Goal: Task Accomplishment & Management: Manage account settings

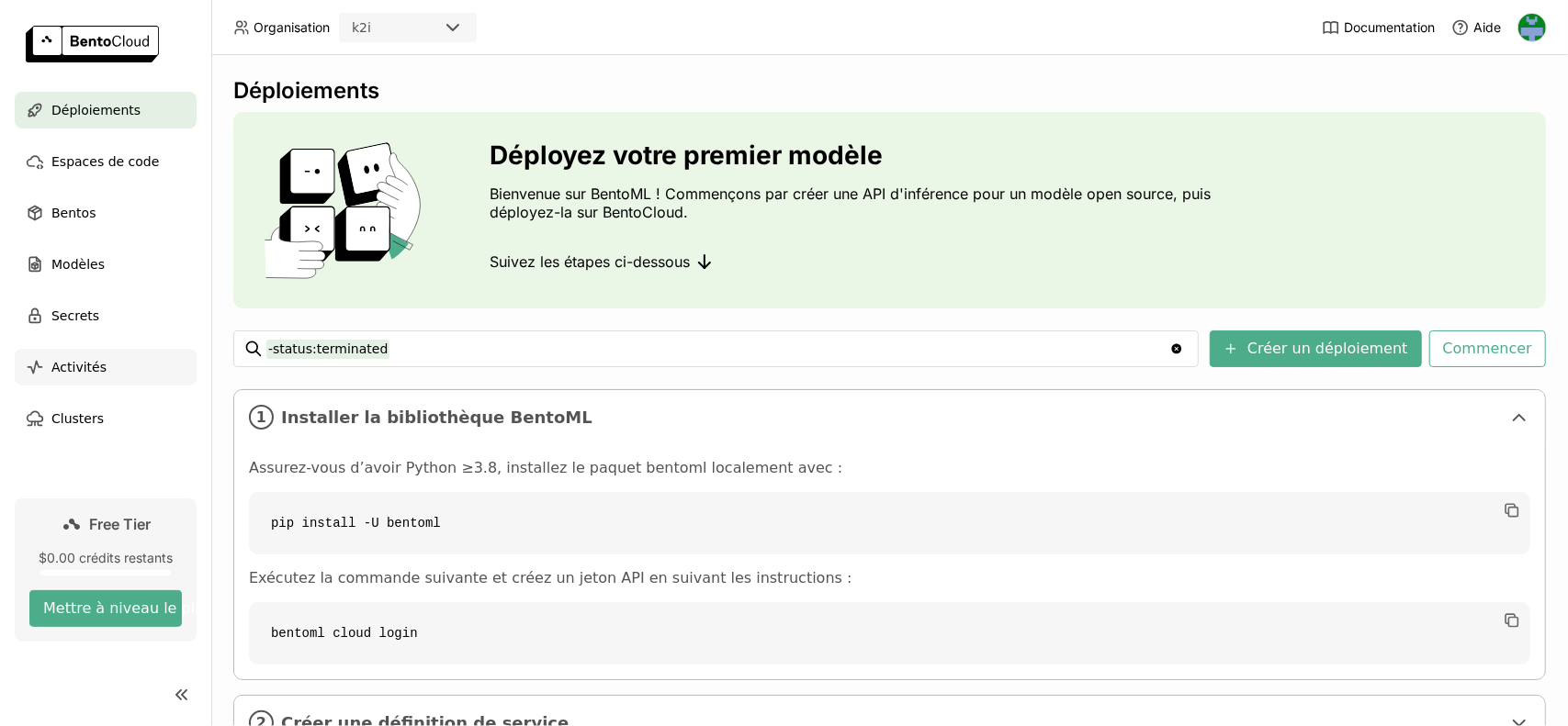
click at [106, 364] on div "Activités" at bounding box center [105, 367] width 182 height 37
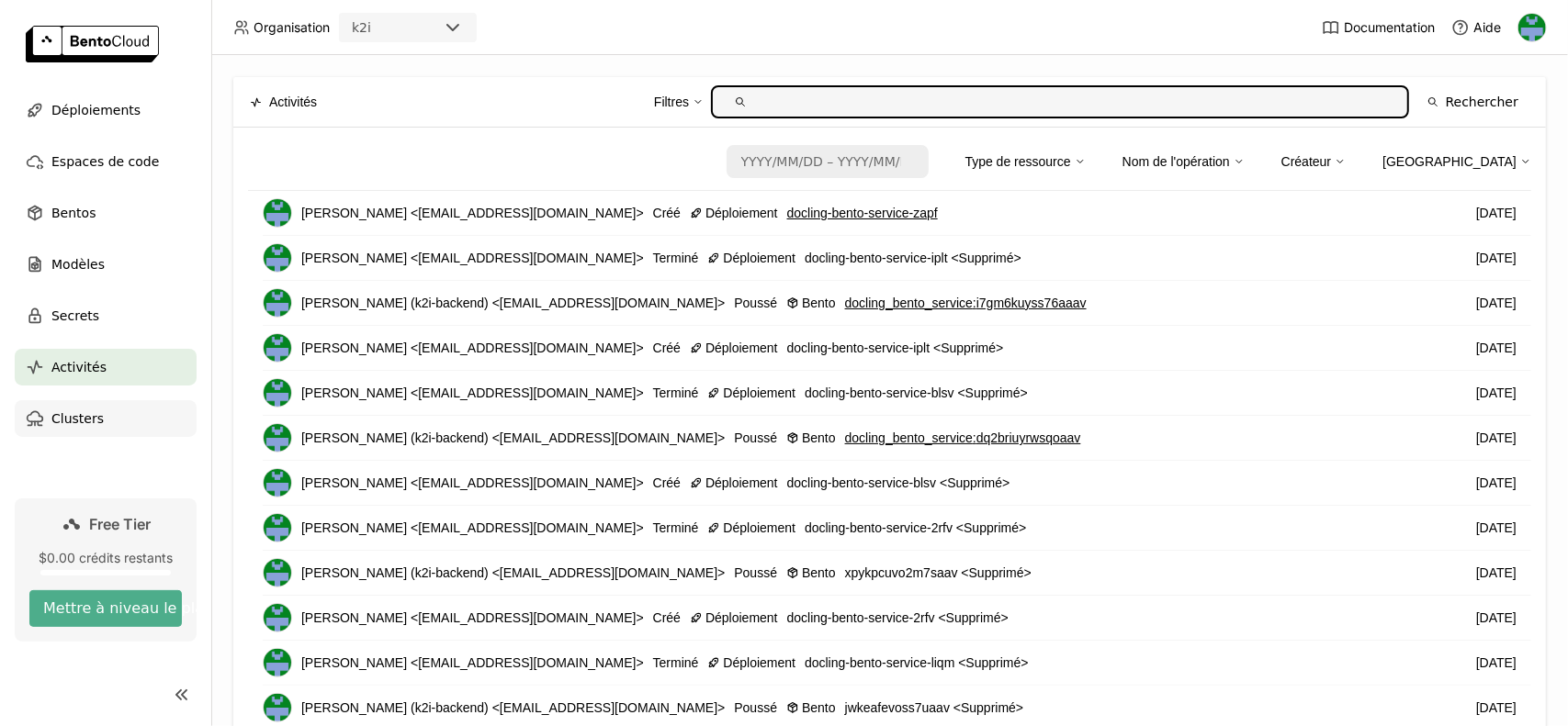
click at [98, 416] on div "Clusters" at bounding box center [105, 419] width 182 height 37
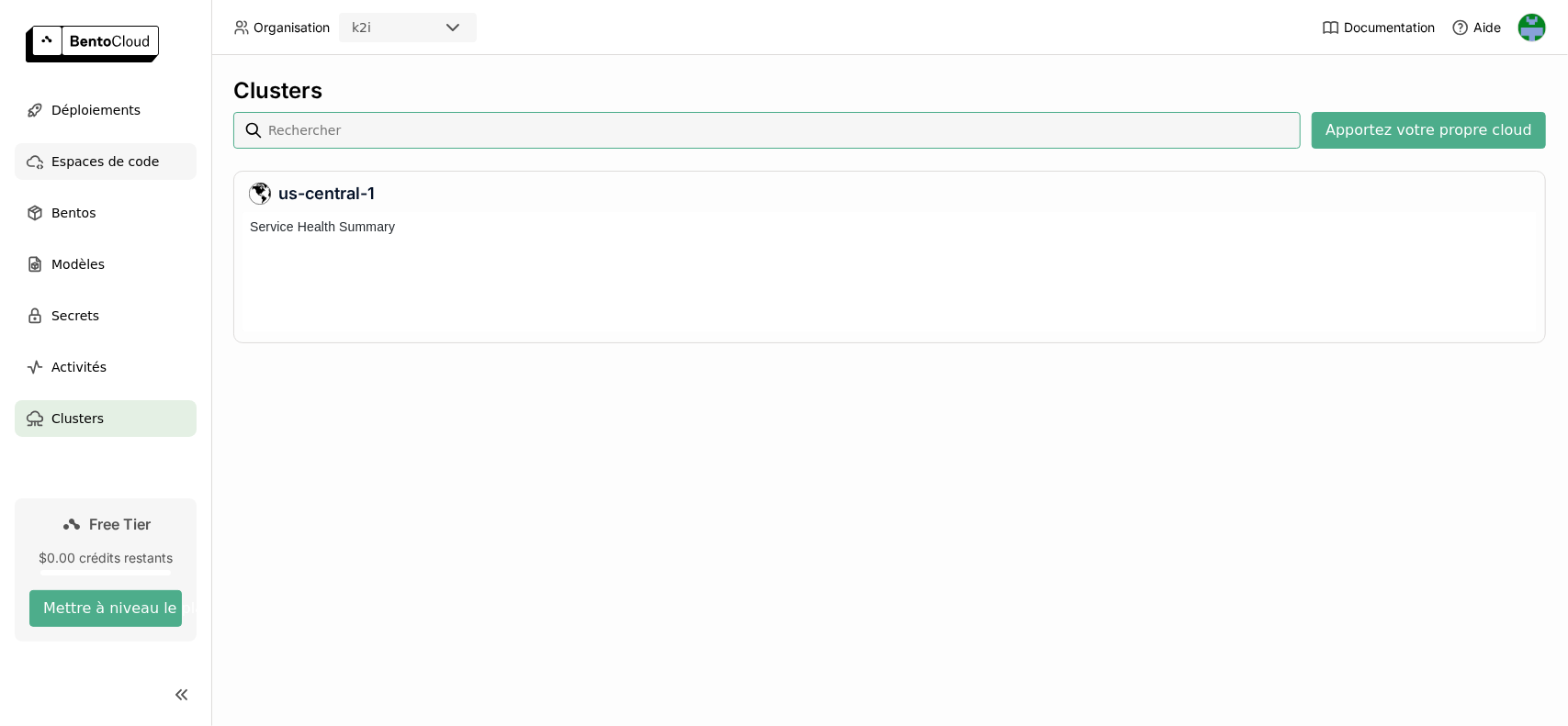
scroll to position [112, 1287]
click at [1535, 25] on img at bounding box center [1531, 27] width 27 height 27
click at [1515, 97] on span "Facturation" at bounding box center [1494, 96] width 64 height 16
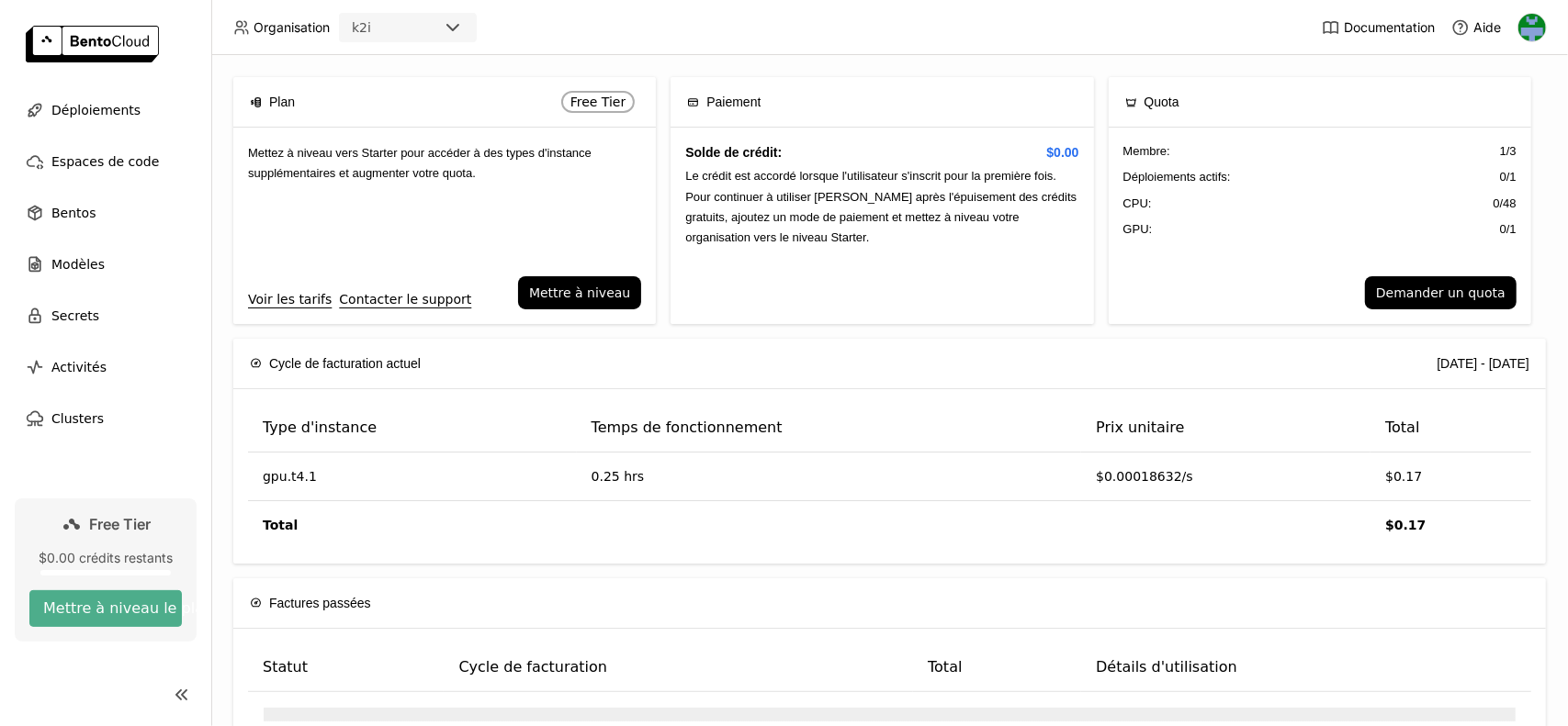
click at [983, 346] on div "Cycle de facturation actuel [DATE] - [DATE]" at bounding box center [889, 363] width 1280 height 49
